Goal: Task Accomplishment & Management: Manage account settings

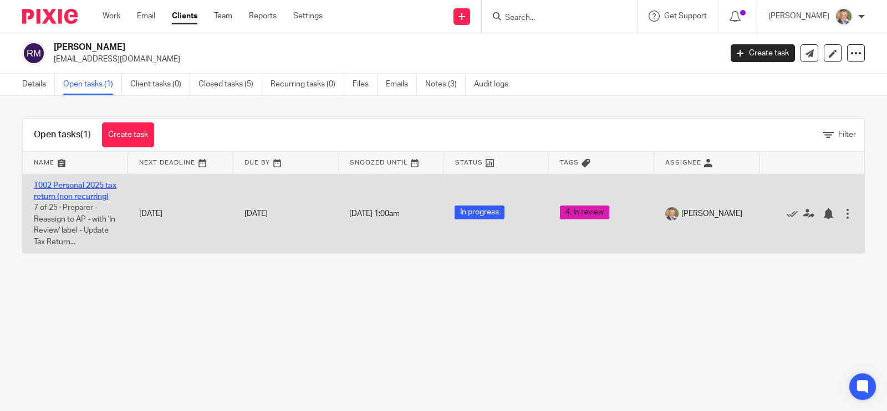
click at [64, 182] on link "T002 Personal 2025 tax return (non recurring)" at bounding box center [75, 191] width 83 height 19
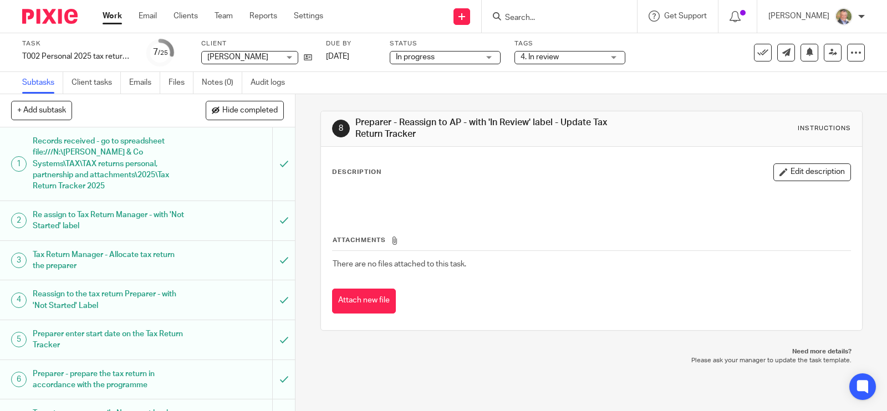
click at [249, 114] on span "Hide completed" at bounding box center [249, 110] width 55 height 9
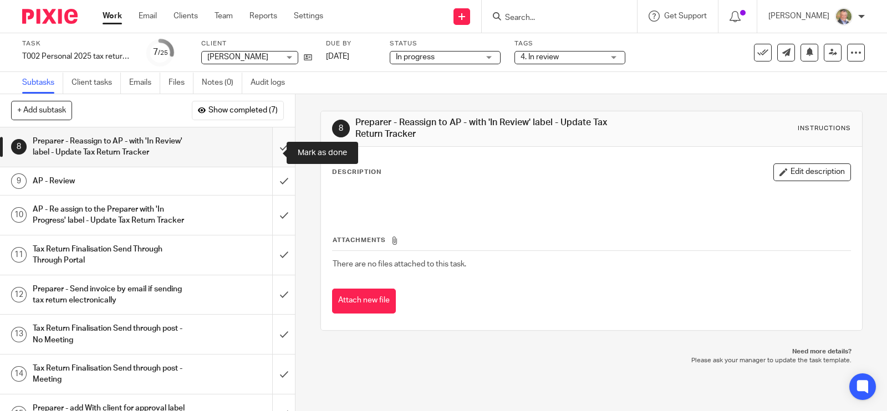
click at [272, 152] on input "submit" at bounding box center [147, 146] width 295 height 39
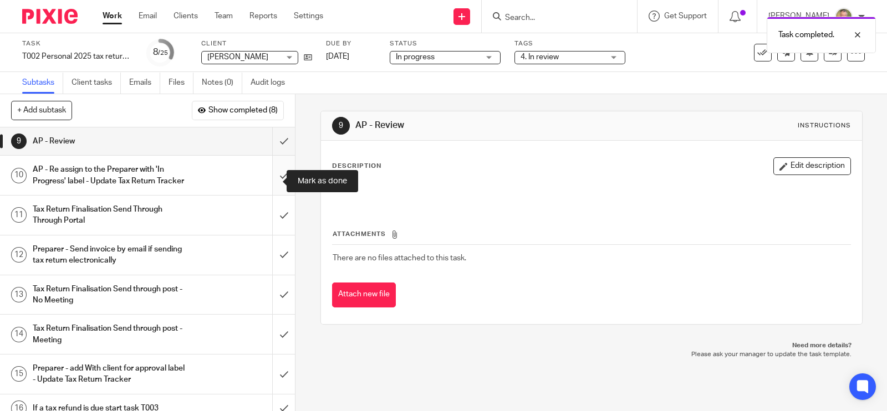
click at [268, 180] on input "submit" at bounding box center [147, 175] width 295 height 39
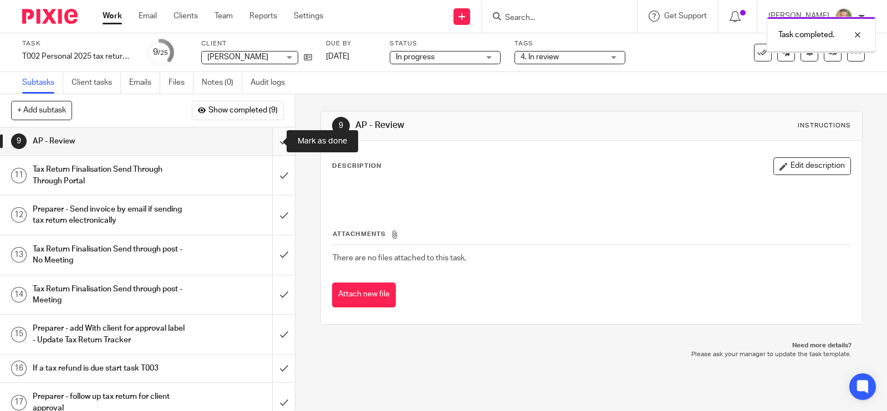
click at [269, 139] on input "submit" at bounding box center [147, 141] width 295 height 28
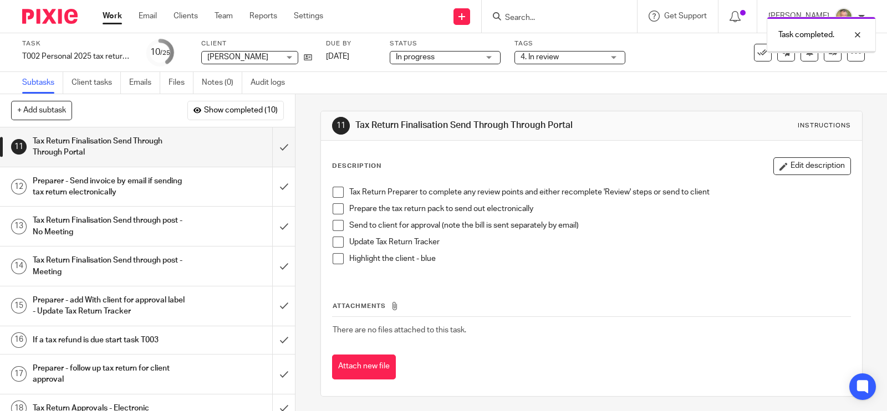
click at [611, 54] on div "4. In review" at bounding box center [569, 57] width 111 height 13
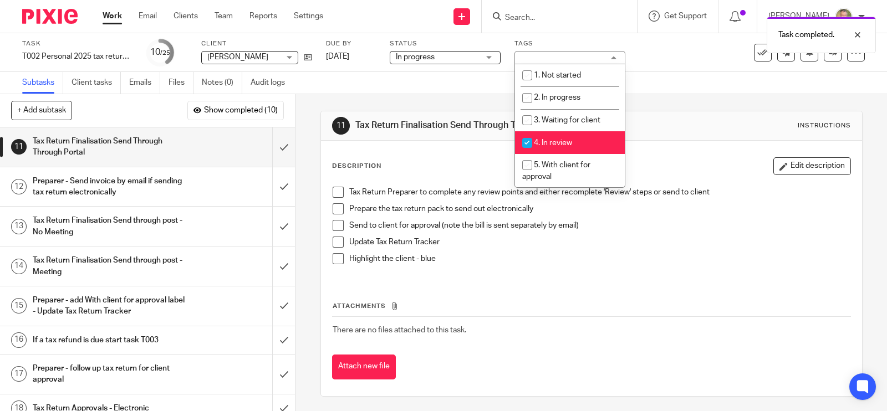
click at [566, 140] on span "4. In review" at bounding box center [553, 143] width 38 height 8
checkbox input "false"
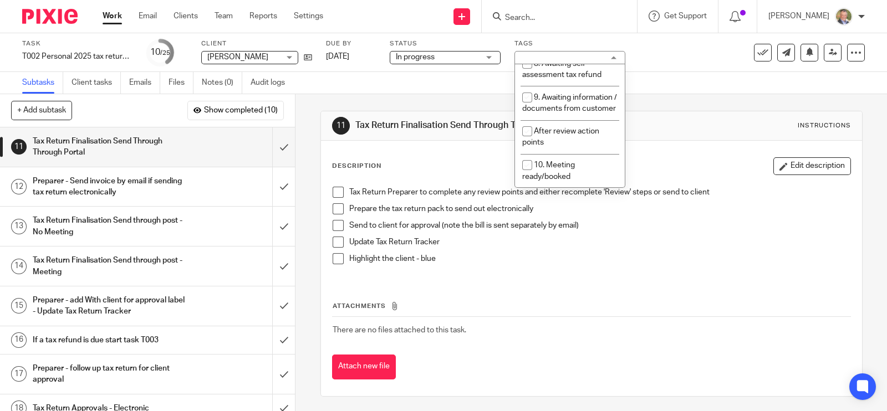
scroll to position [205, 0]
click at [549, 134] on span "After review action points" at bounding box center [560, 136] width 77 height 19
checkbox input "true"
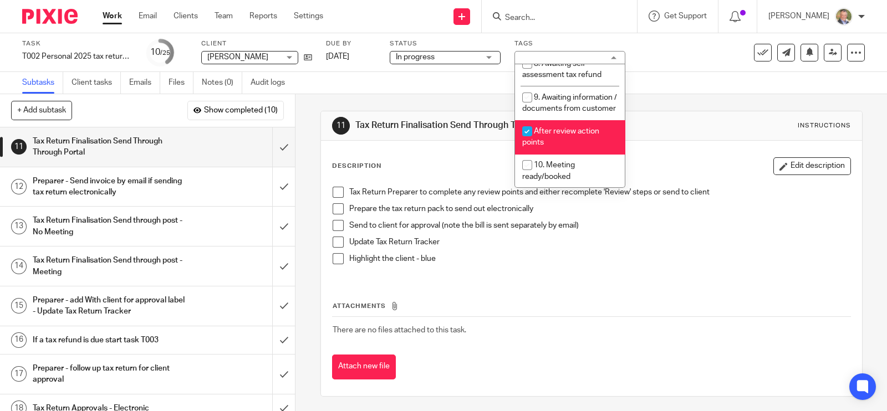
click at [665, 96] on div "11 Tax Return Finalisation Send Through Through Portal Instructions Description…" at bounding box center [591, 253] width 542 height 319
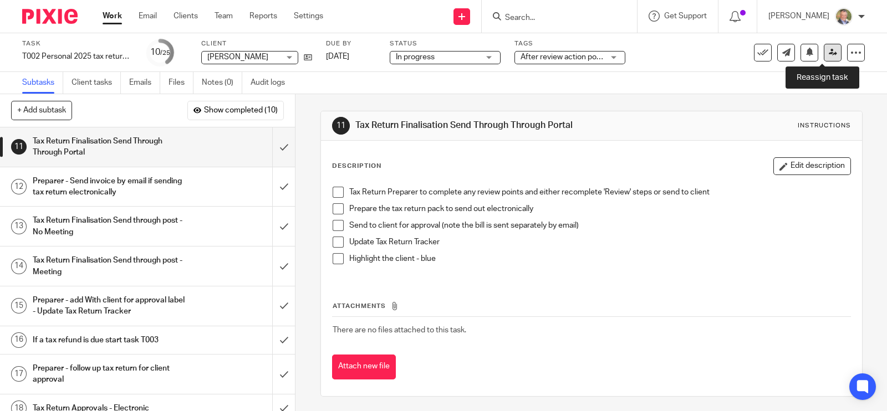
click at [829, 52] on icon at bounding box center [833, 52] width 8 height 8
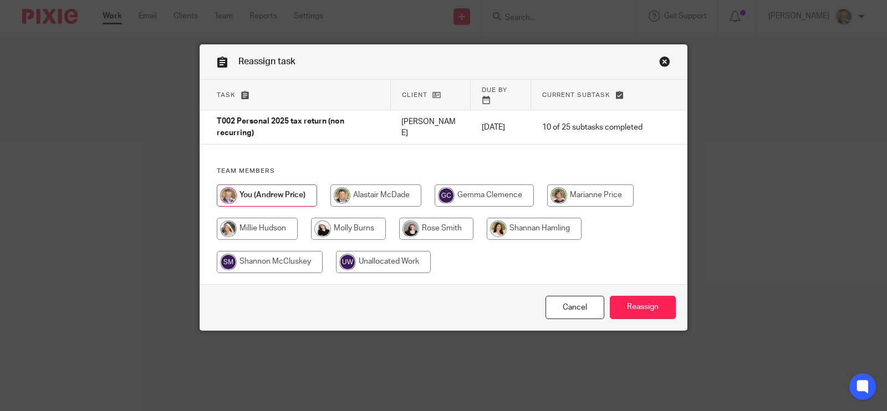
click at [418, 223] on input "radio" at bounding box center [436, 229] width 74 height 22
radio input "true"
click at [647, 298] on input "Reassign" at bounding box center [643, 308] width 66 height 24
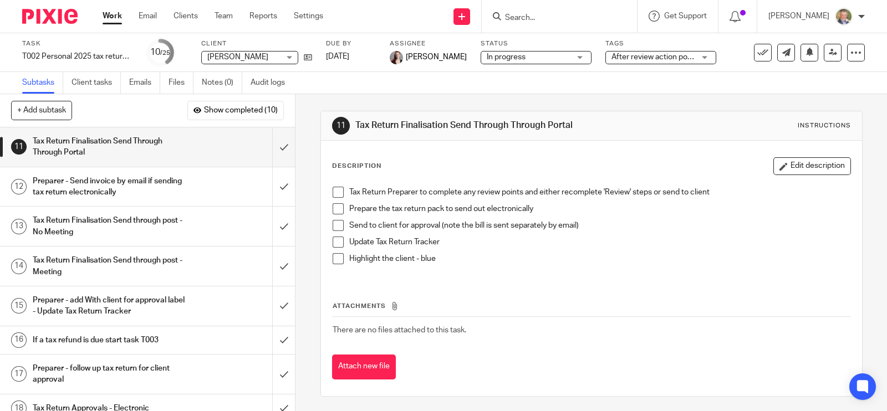
click at [560, 21] on input "Search" at bounding box center [554, 18] width 100 height 10
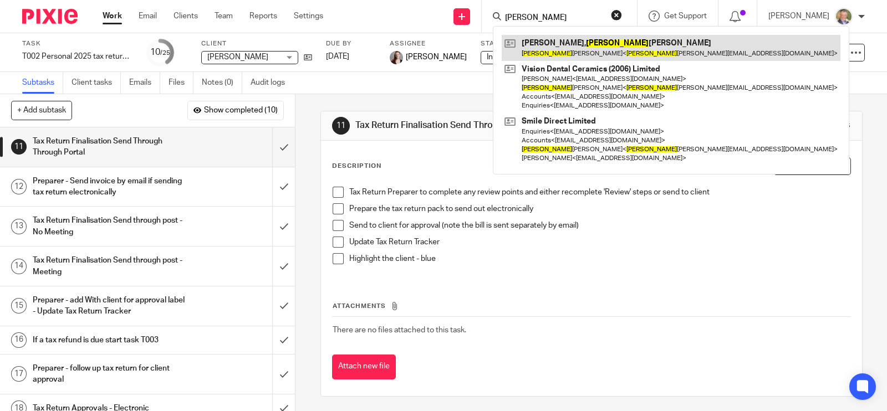
type input "roy"
click at [566, 44] on link at bounding box center [671, 47] width 339 height 25
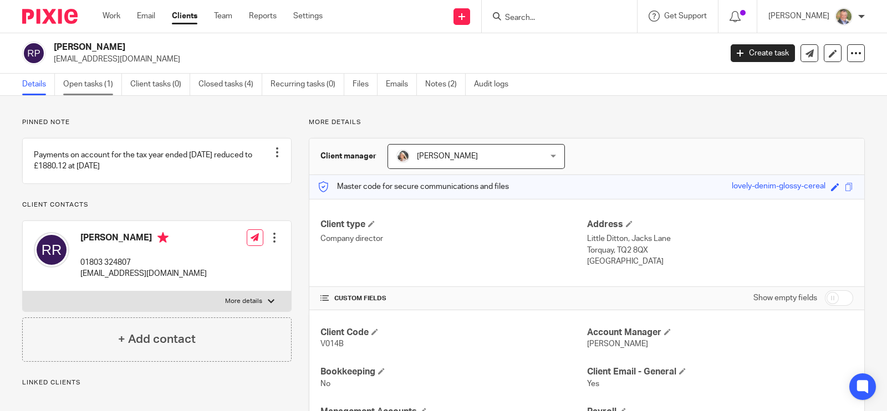
click at [74, 84] on link "Open tasks (1)" at bounding box center [92, 85] width 59 height 22
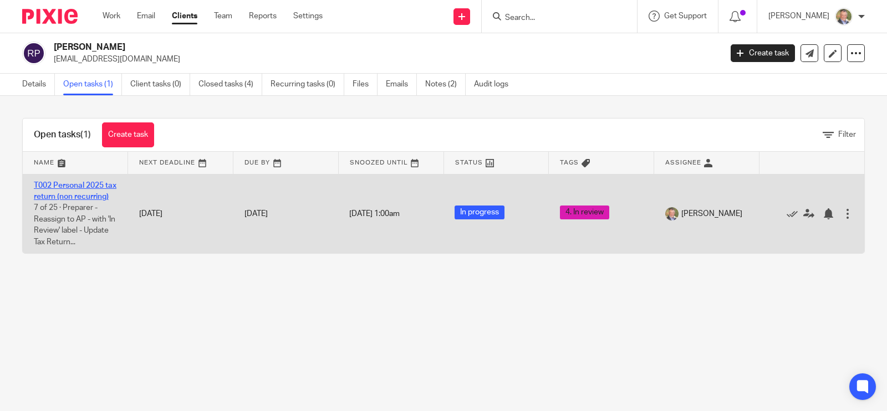
click at [78, 187] on link "T002 Personal 2025 tax return (non recurring)" at bounding box center [75, 191] width 83 height 19
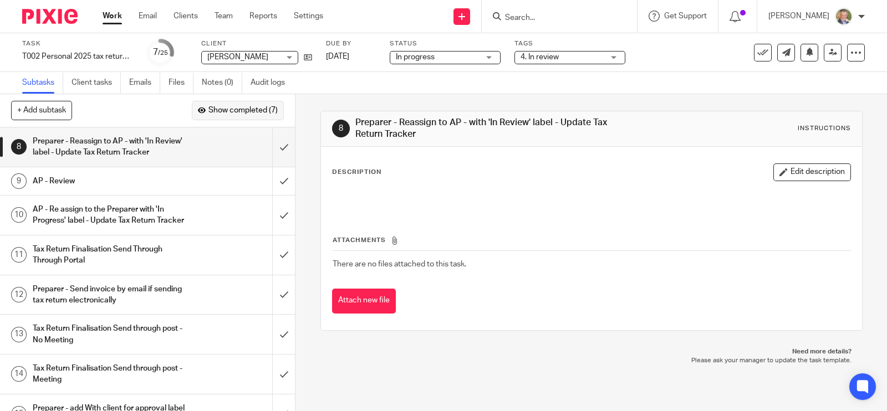
click at [256, 111] on span "Show completed (7)" at bounding box center [242, 110] width 69 height 9
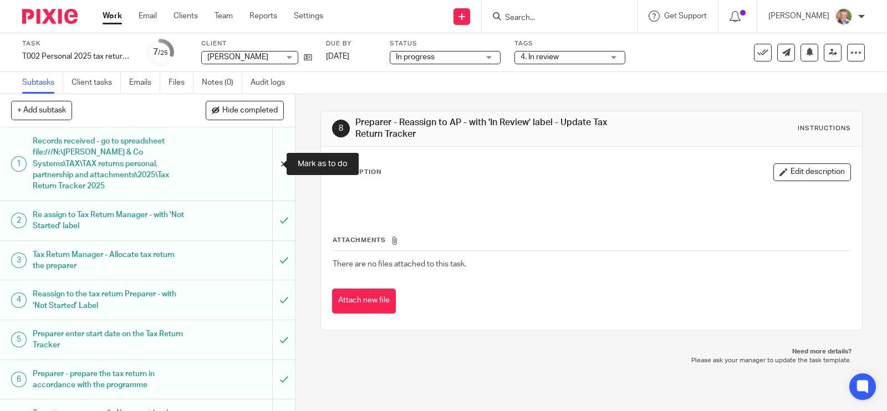
click at [270, 162] on input "submit" at bounding box center [147, 163] width 295 height 73
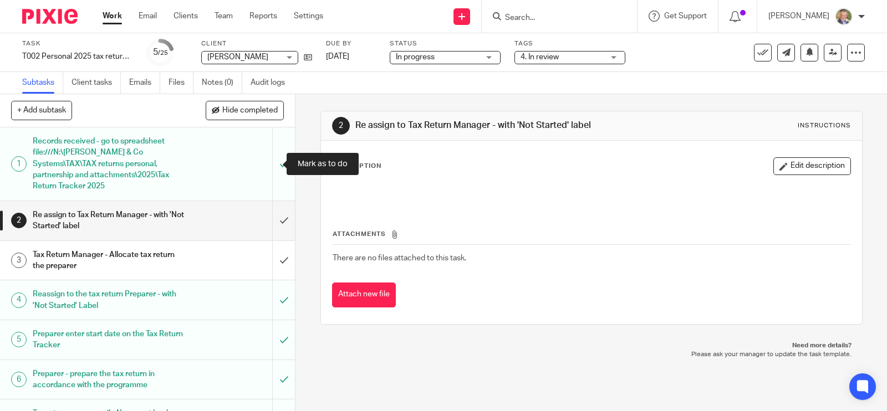
click at [269, 163] on input "submit" at bounding box center [147, 163] width 295 height 73
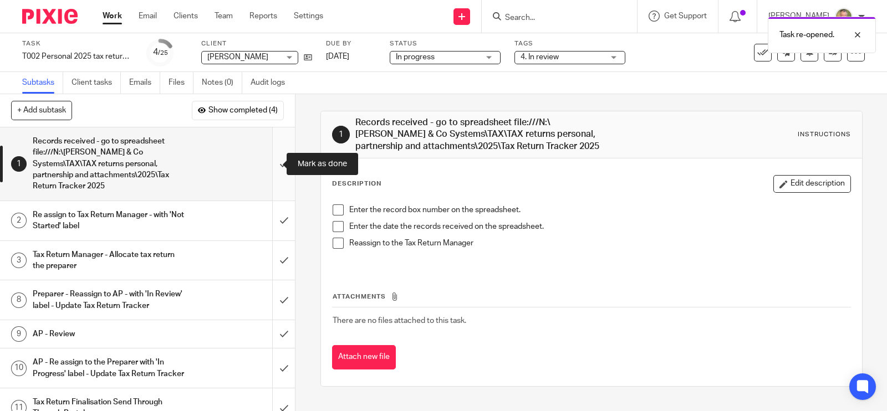
click at [267, 165] on input "submit" at bounding box center [147, 163] width 295 height 73
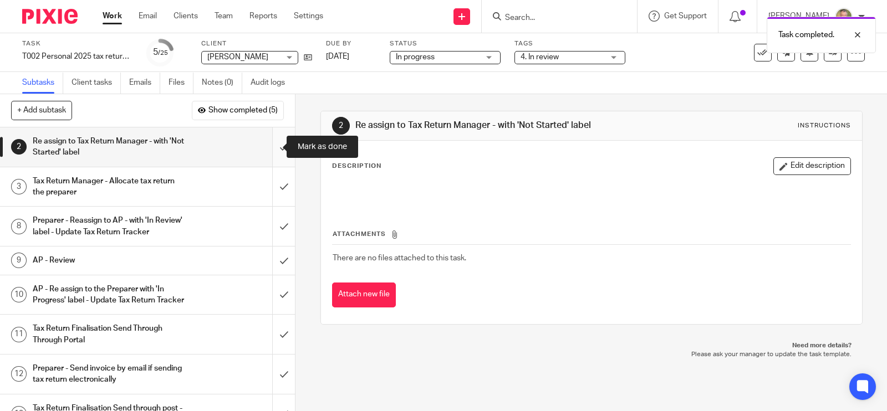
click at [270, 147] on input "submit" at bounding box center [147, 146] width 295 height 39
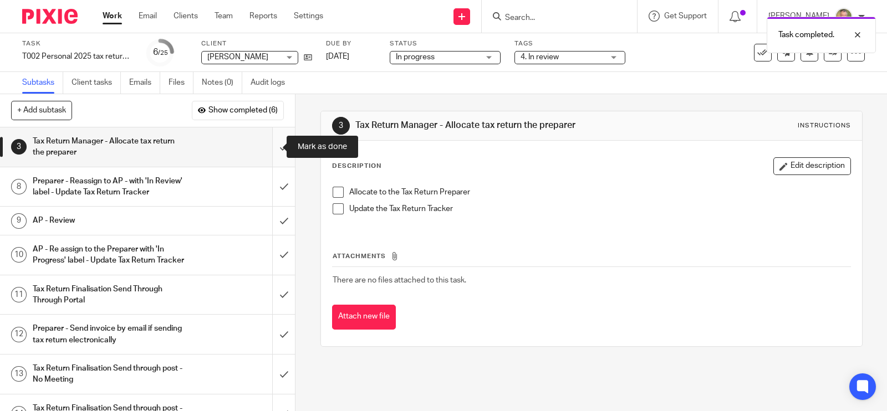
click at [265, 149] on input "submit" at bounding box center [147, 146] width 295 height 39
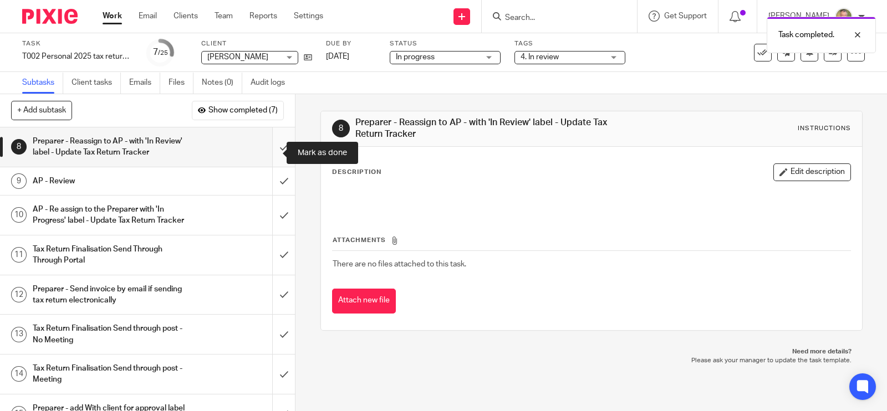
click at [267, 151] on input "submit" at bounding box center [147, 146] width 295 height 39
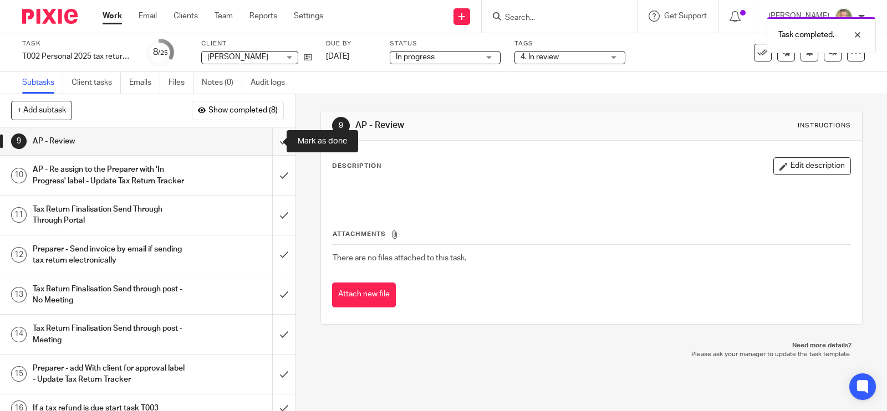
click at [271, 137] on input "submit" at bounding box center [147, 141] width 295 height 28
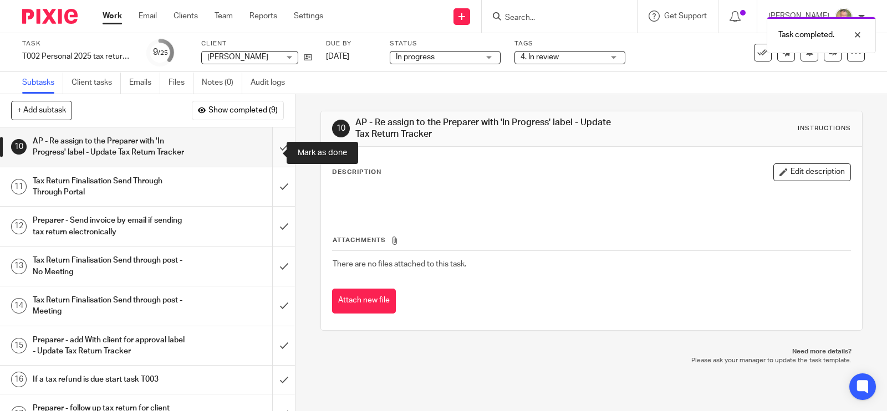
click at [269, 154] on input "submit" at bounding box center [147, 146] width 295 height 39
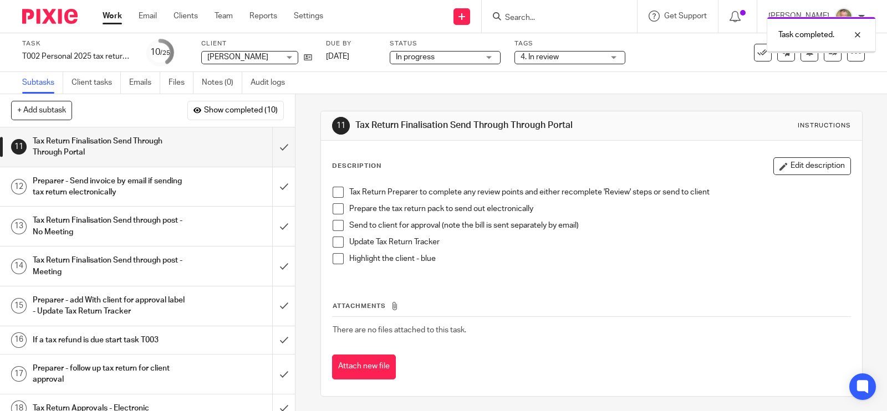
click at [560, 57] on span "4. In review" at bounding box center [561, 58] width 83 height 12
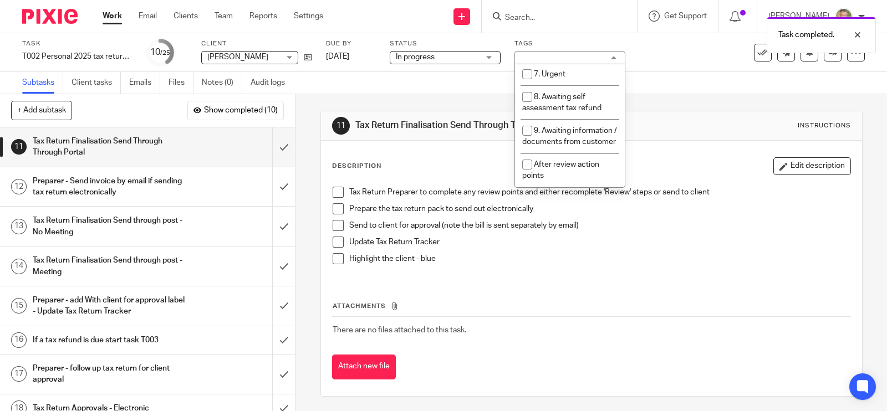
scroll to position [191, 0]
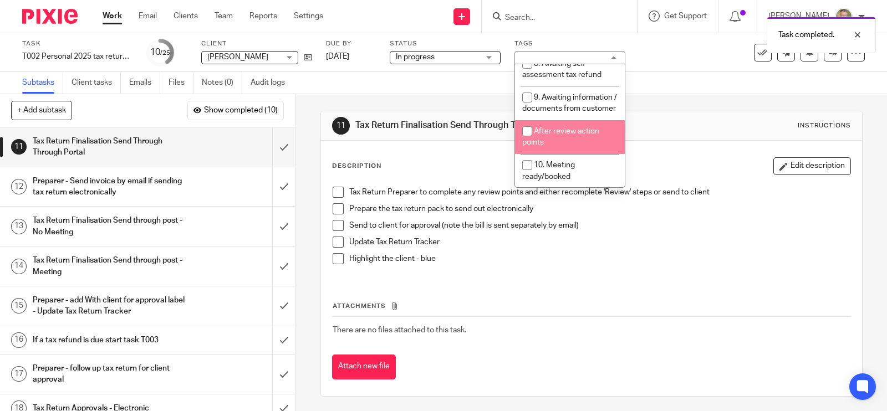
click at [556, 149] on li "After review action points" at bounding box center [570, 137] width 110 height 34
checkbox input "true"
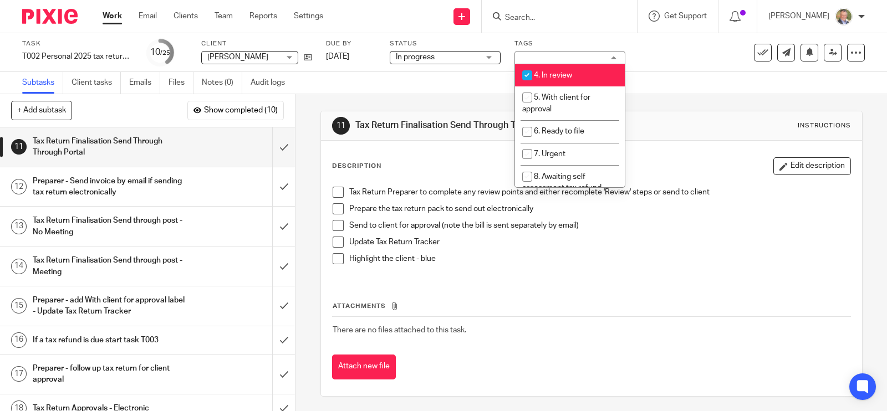
scroll to position [0, 0]
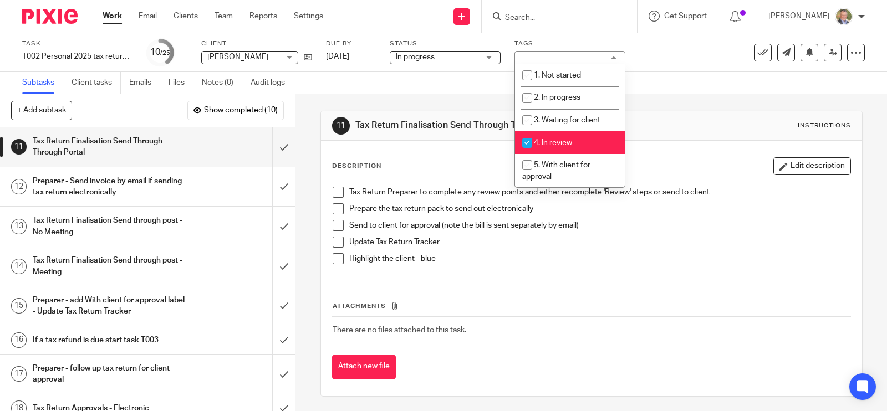
click at [535, 144] on input "checkbox" at bounding box center [527, 142] width 21 height 21
checkbox input "false"
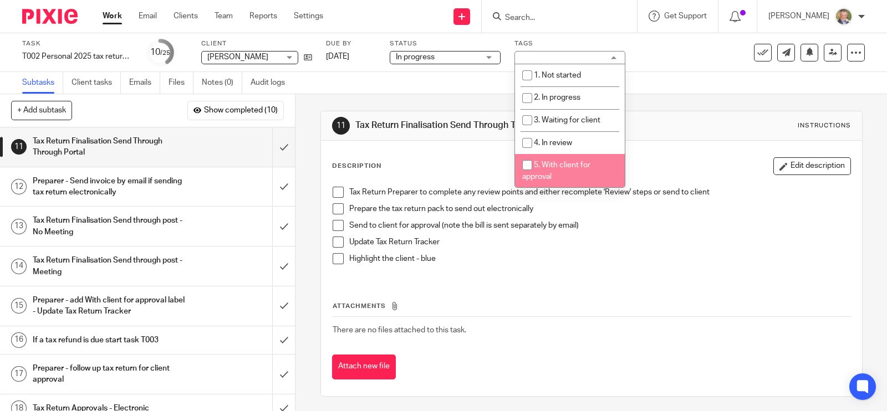
click at [623, 294] on div "Attachments There are no files attached to this task. Attach new file" at bounding box center [591, 329] width 519 height 101
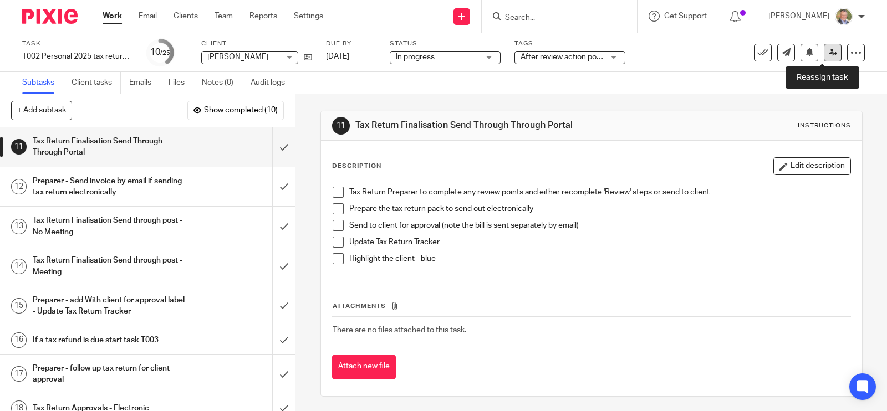
click at [829, 53] on icon at bounding box center [833, 52] width 8 height 8
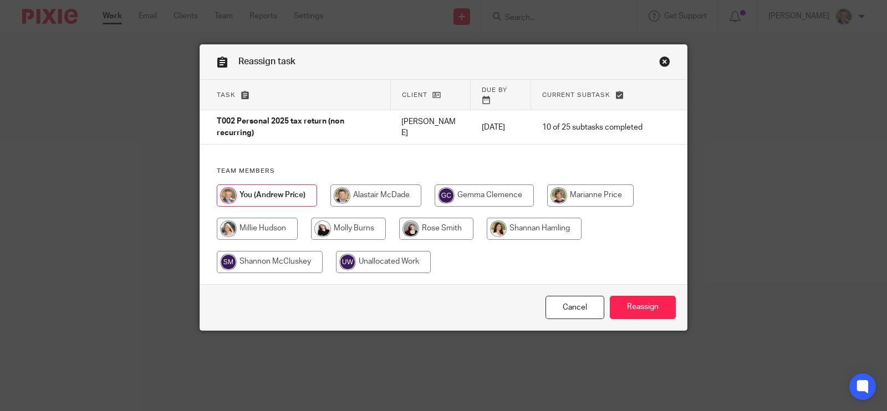
click at [430, 224] on input "radio" at bounding box center [436, 229] width 74 height 22
radio input "true"
click at [641, 296] on input "Reassign" at bounding box center [643, 308] width 66 height 24
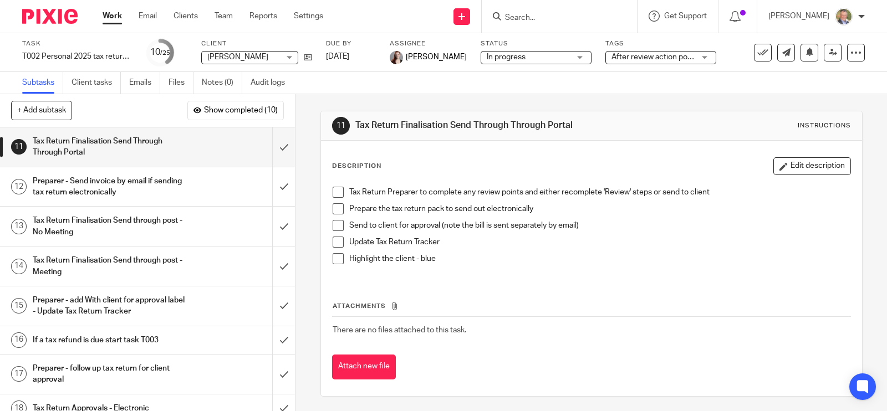
click at [546, 16] on input "Search" at bounding box center [554, 18] width 100 height 10
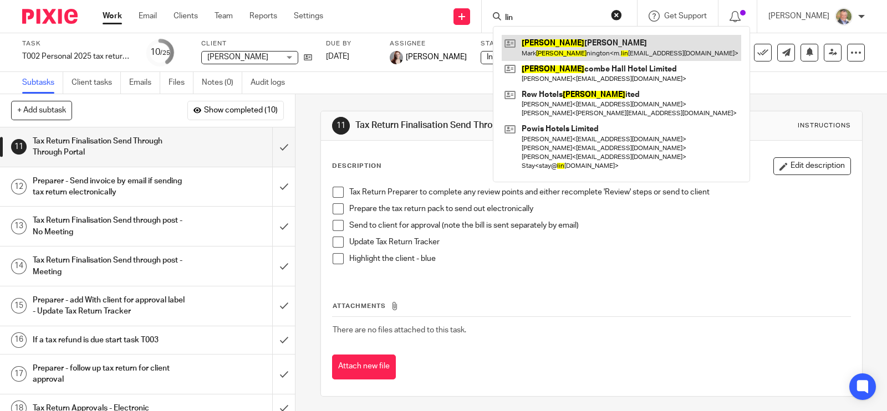
type input "lin"
click at [578, 49] on link at bounding box center [621, 47] width 239 height 25
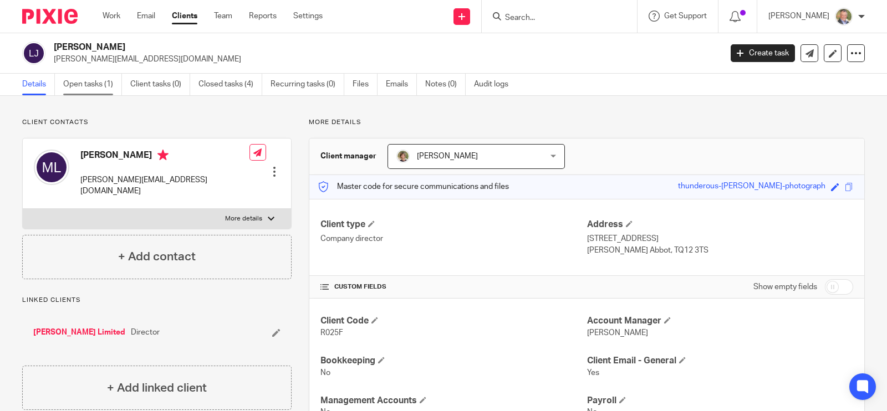
click at [91, 84] on link "Open tasks (1)" at bounding box center [92, 85] width 59 height 22
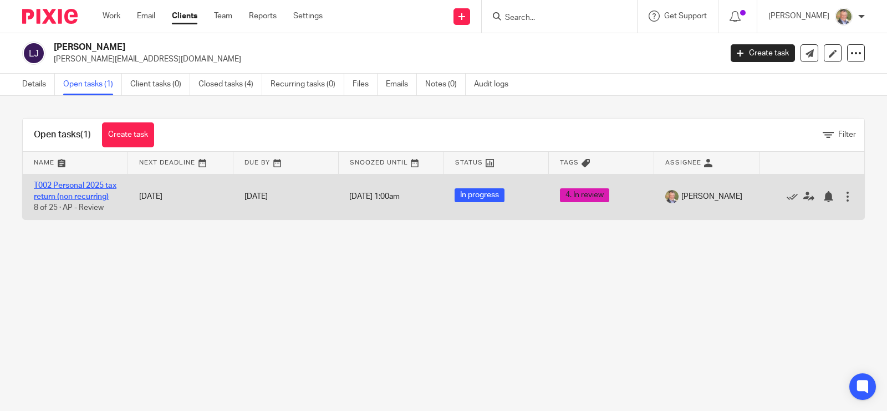
click at [70, 185] on link "T002 Personal 2025 tax return (non recurring)" at bounding box center [75, 191] width 83 height 19
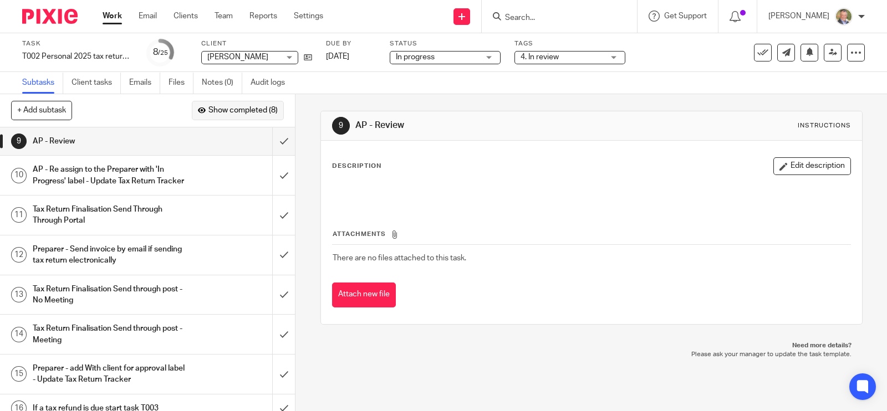
click at [239, 109] on span "Show completed (8)" at bounding box center [242, 110] width 69 height 9
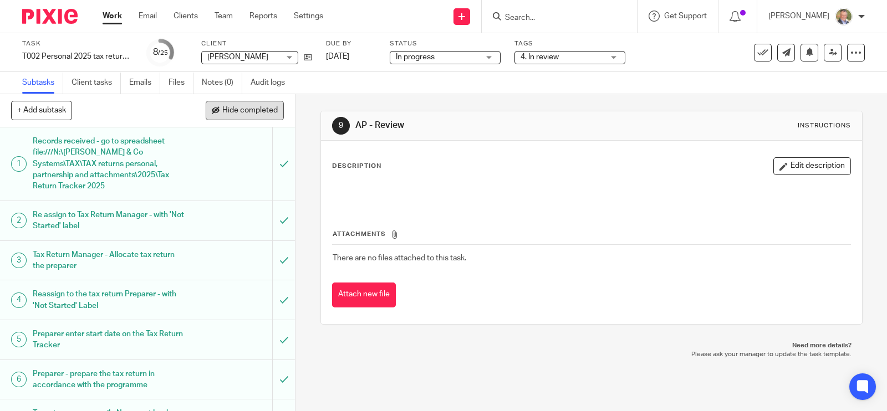
click at [233, 104] on button "Hide completed" at bounding box center [245, 110] width 78 height 19
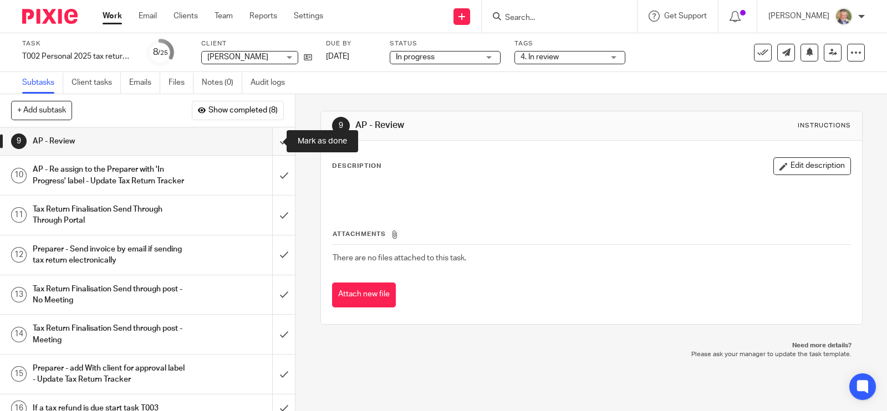
click at [269, 140] on input "submit" at bounding box center [147, 141] width 295 height 28
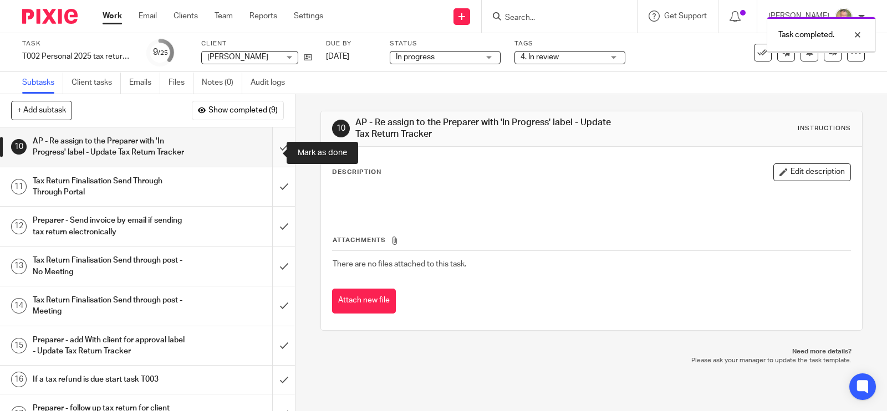
click at [268, 150] on input "submit" at bounding box center [147, 146] width 295 height 39
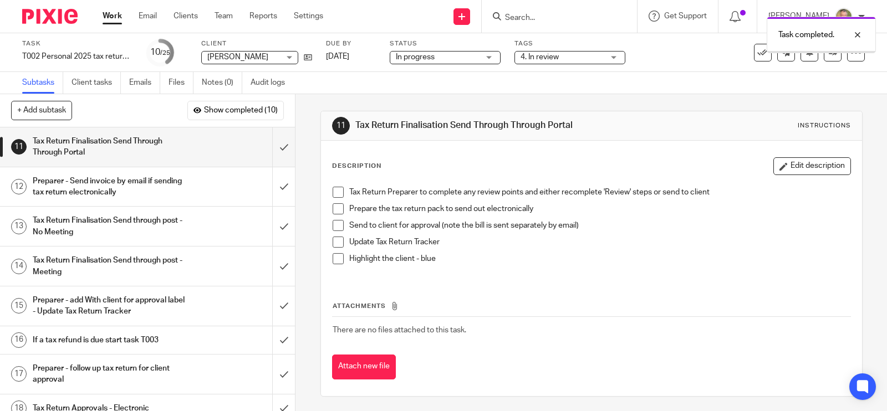
click at [561, 55] on span "4. In review" at bounding box center [561, 58] width 83 height 12
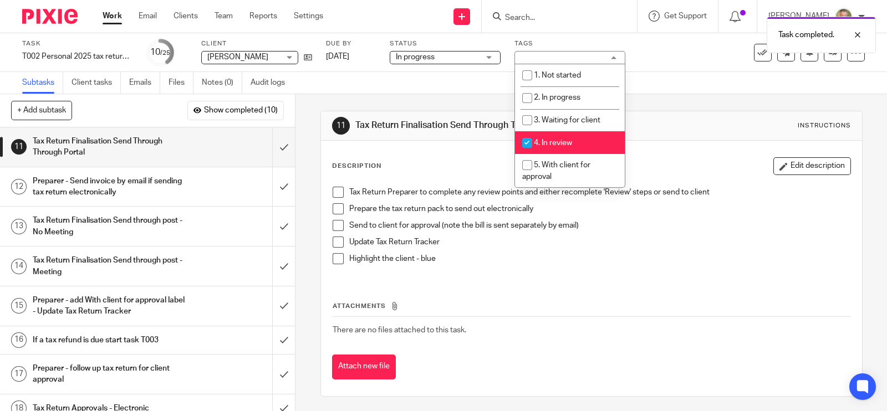
click at [537, 139] on input "checkbox" at bounding box center [527, 142] width 21 height 21
checkbox input "false"
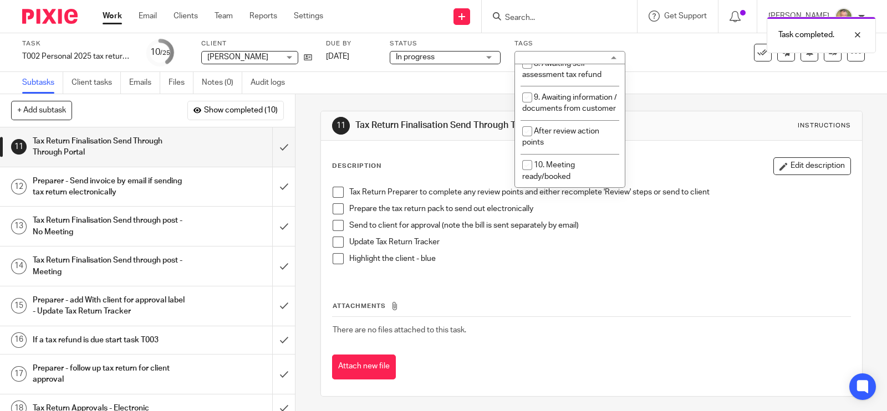
scroll to position [205, 0]
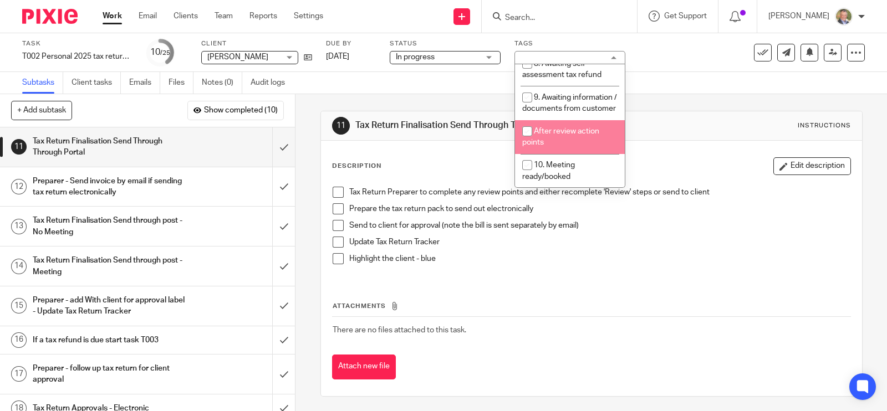
click at [554, 133] on span "After review action points" at bounding box center [560, 136] width 77 height 19
checkbox input "true"
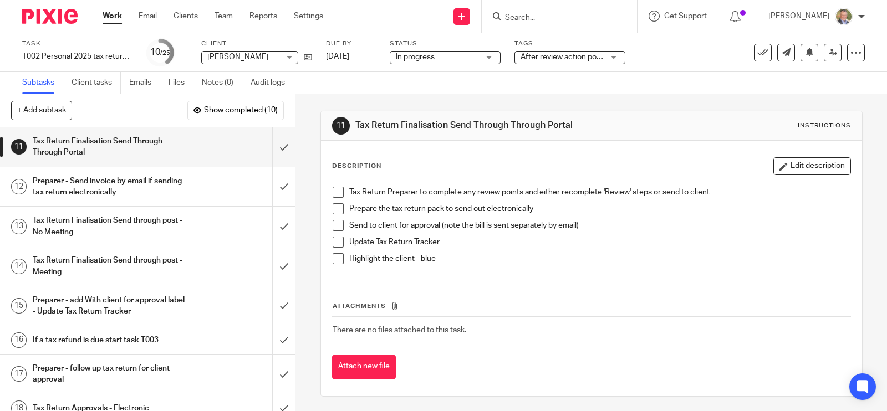
click at [609, 239] on p "Update Tax Return Tracker" at bounding box center [599, 242] width 501 height 11
click at [829, 48] on icon at bounding box center [833, 52] width 8 height 8
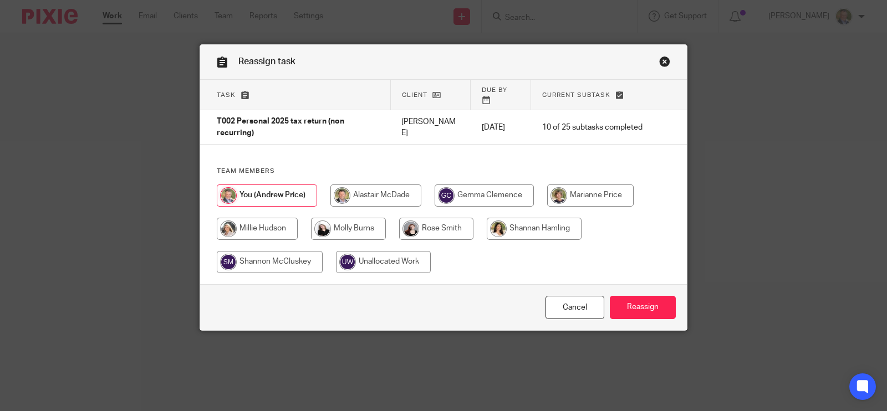
click at [450, 219] on input "radio" at bounding box center [436, 229] width 74 height 22
radio input "true"
click at [623, 296] on input "Reassign" at bounding box center [643, 308] width 66 height 24
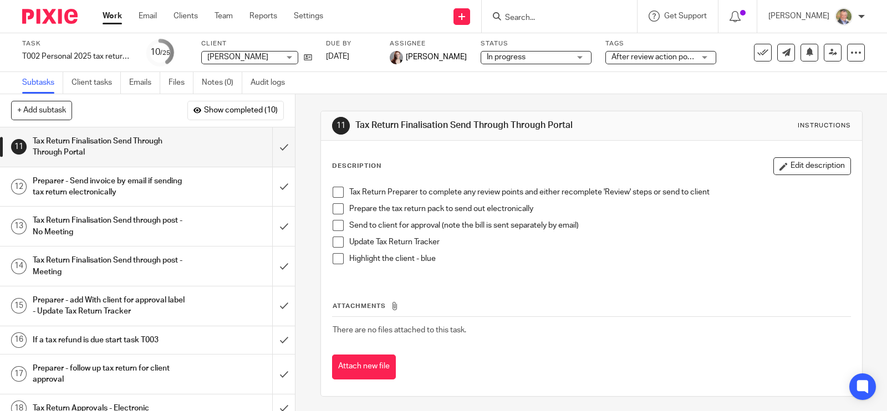
click at [563, 14] on input "Search" at bounding box center [554, 18] width 100 height 10
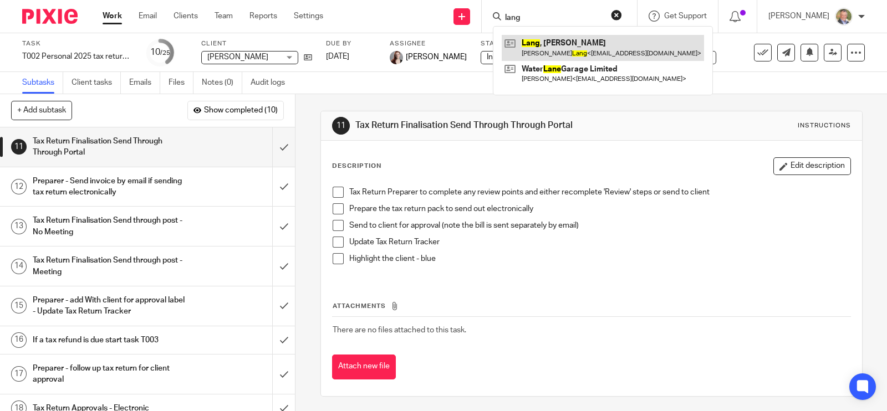
type input "lang"
click at [588, 45] on link at bounding box center [603, 47] width 202 height 25
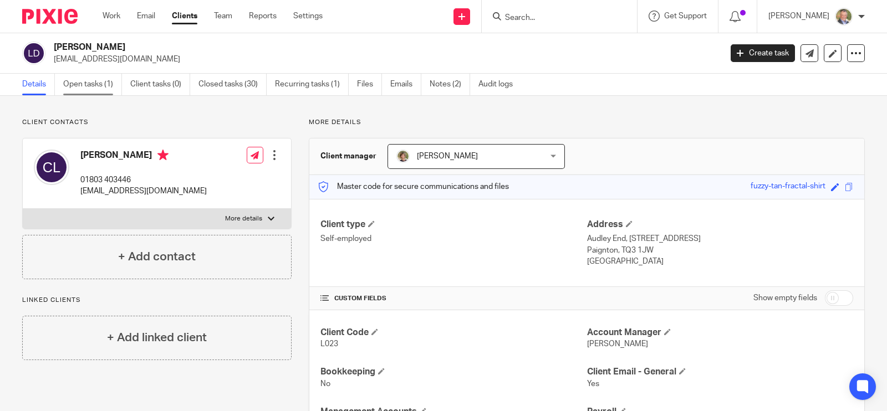
click at [77, 79] on link "Open tasks (1)" at bounding box center [92, 85] width 59 height 22
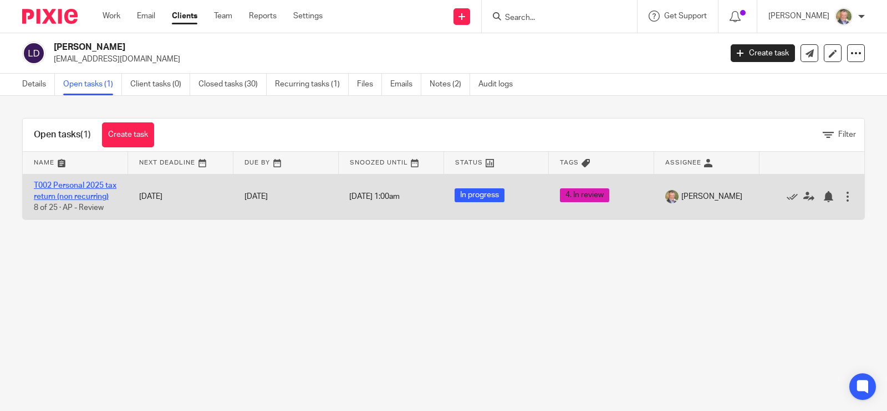
click at [83, 186] on link "T002 Personal 2025 tax return (non recurring)" at bounding box center [75, 191] width 83 height 19
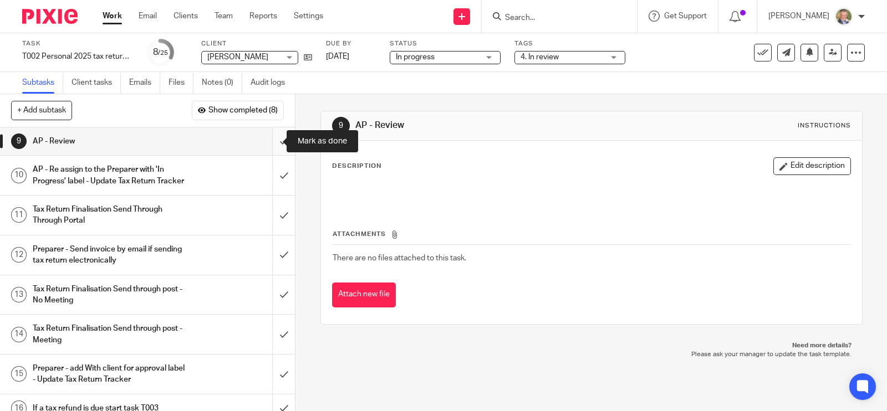
click at [268, 144] on input "submit" at bounding box center [147, 141] width 295 height 28
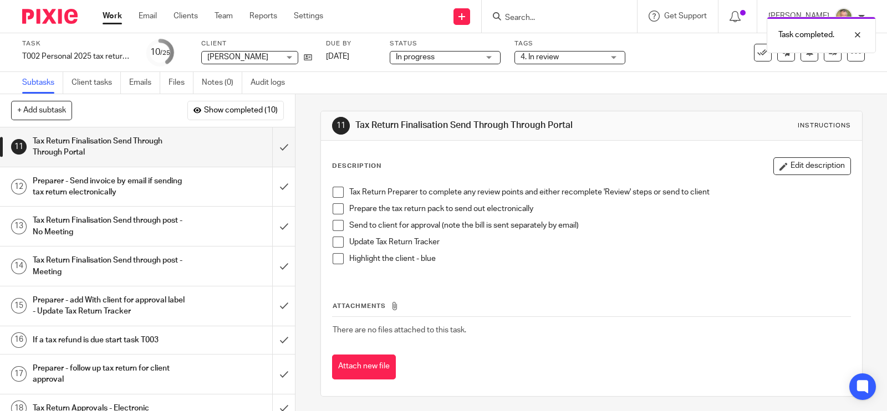
click at [601, 57] on span "4. In review" at bounding box center [561, 58] width 83 height 12
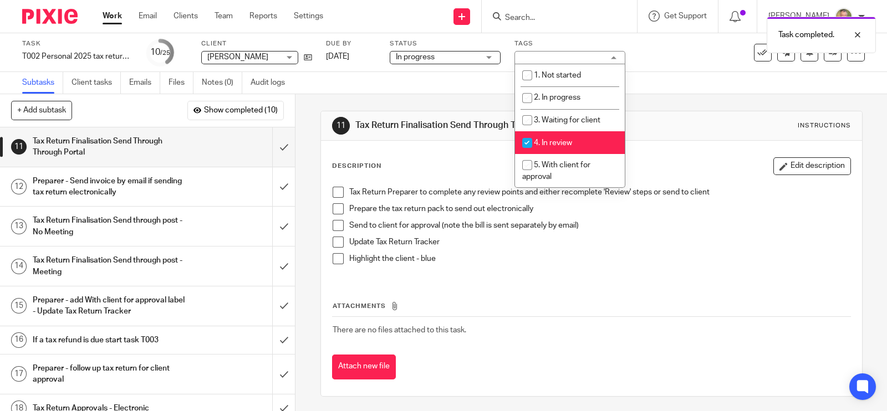
click at [533, 141] on input "checkbox" at bounding box center [527, 142] width 21 height 21
checkbox input "false"
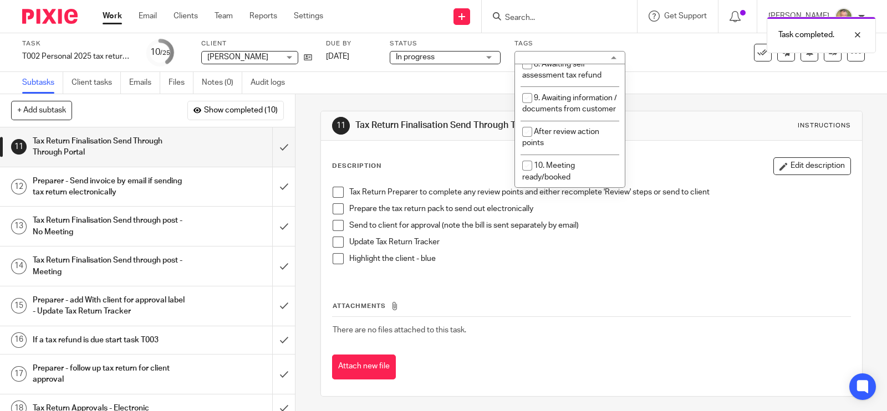
scroll to position [186, 0]
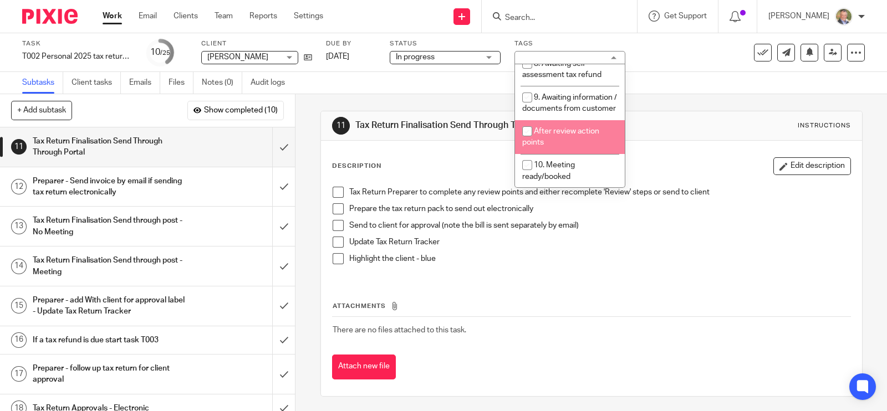
click at [556, 154] on li "After review action points" at bounding box center [570, 137] width 110 height 34
checkbox input "true"
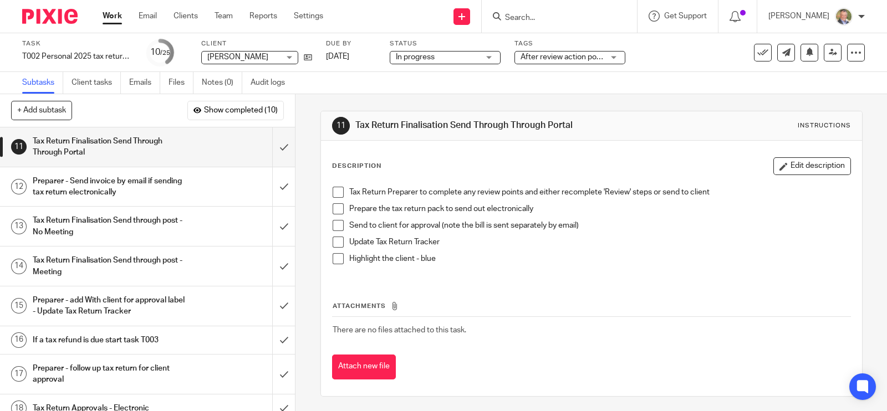
click at [682, 66] on div "Task T002 Personal 2025 tax return (non recurring) Save T002 Personal 2025 tax …" at bounding box center [443, 52] width 887 height 39
click at [829, 53] on icon at bounding box center [833, 52] width 8 height 8
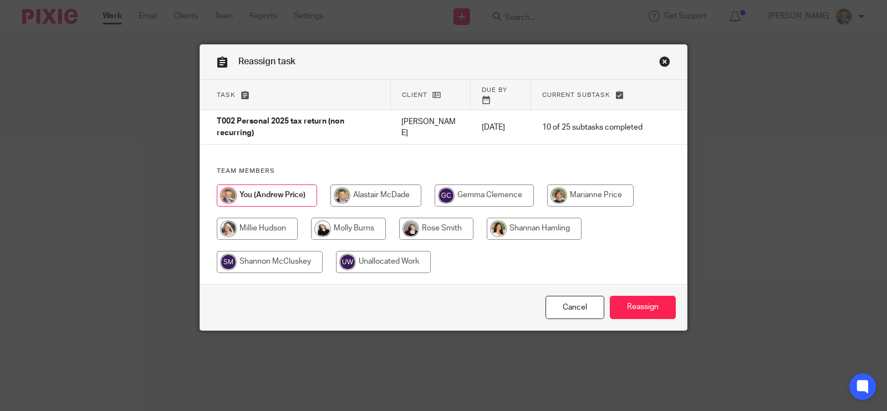
click at [438, 218] on input "radio" at bounding box center [436, 229] width 74 height 22
radio input "true"
click at [632, 296] on input "Reassign" at bounding box center [643, 308] width 66 height 24
